Goal: Entertainment & Leisure: Consume media (video, audio)

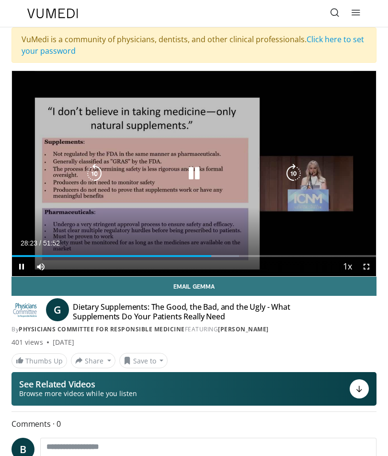
click at [194, 176] on icon "Video Player" at bounding box center [194, 173] width 19 height 19
click at [330, 89] on div "10 seconds Tap to unmute" at bounding box center [194, 173] width 364 height 205
click at [196, 174] on icon "Video Player" at bounding box center [194, 173] width 19 height 19
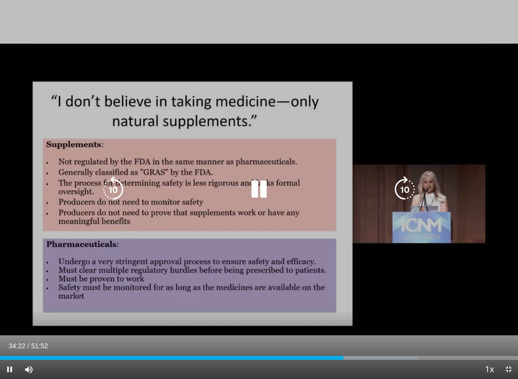
click at [152, 177] on div "10 seconds Tap to unmute" at bounding box center [259, 189] width 518 height 379
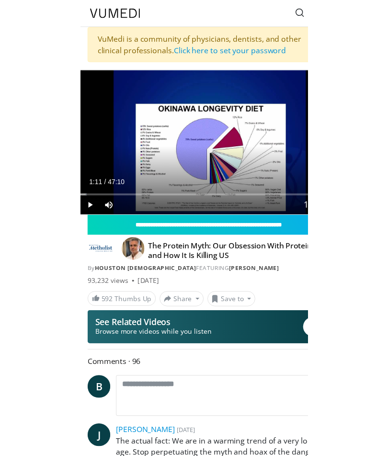
scroll to position [48, 0]
